Goal: Information Seeking & Learning: Learn about a topic

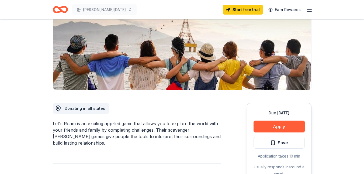
scroll to position [108, 0]
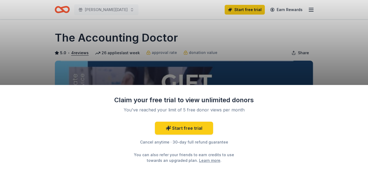
click at [323, 66] on div "Claim your free trial to view unlimited donors You've reached your limit of 5 f…" at bounding box center [184, 87] width 368 height 174
click at [327, 72] on div "Claim your free trial to view unlimited donors You've reached your limit of 5 f…" at bounding box center [184, 87] width 368 height 174
click at [240, 10] on div "Claim your free trial to view unlimited donors You've reached your limit of 5 f…" at bounding box center [184, 87] width 368 height 174
